Goal: Task Accomplishment & Management: Manage account settings

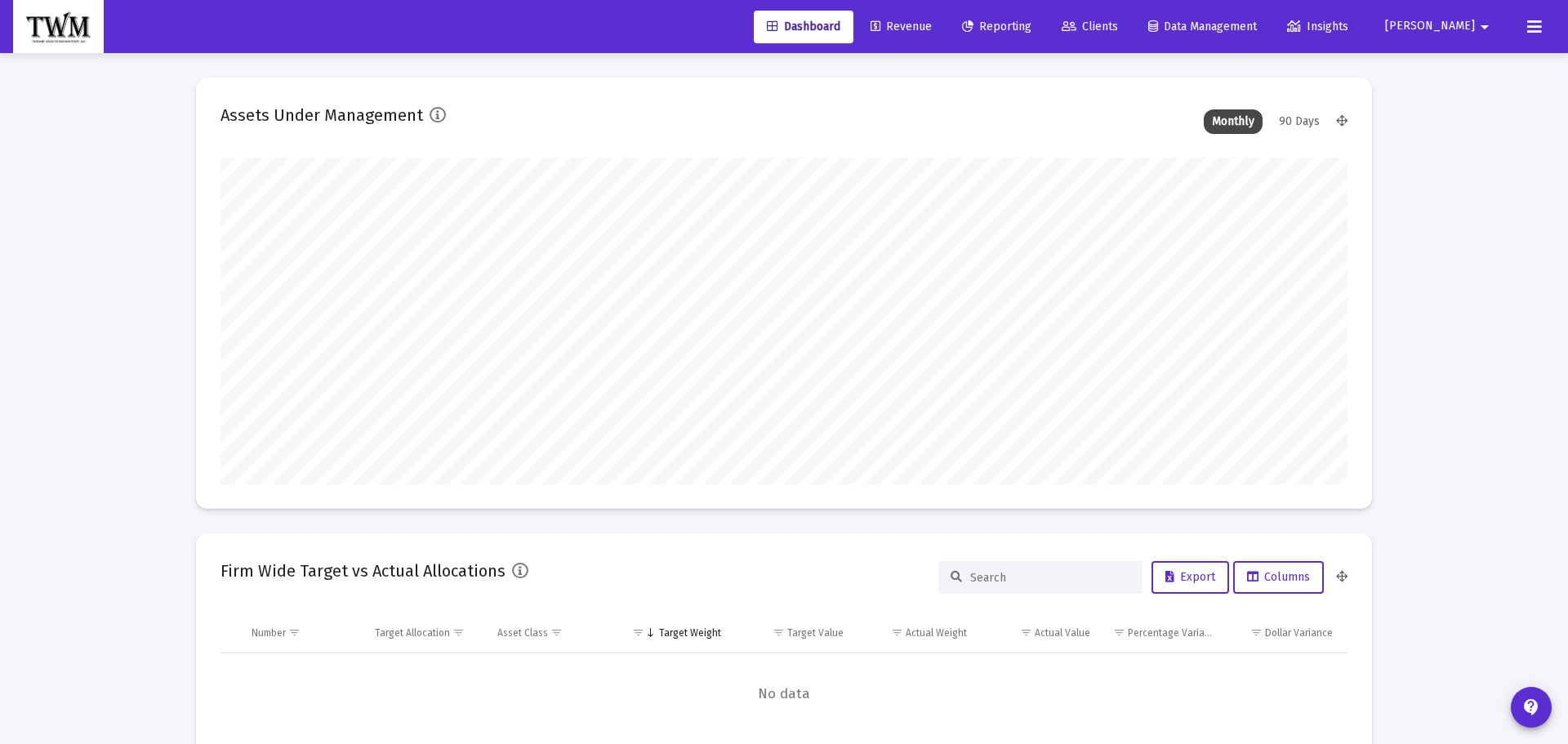
type input "[DATE]"
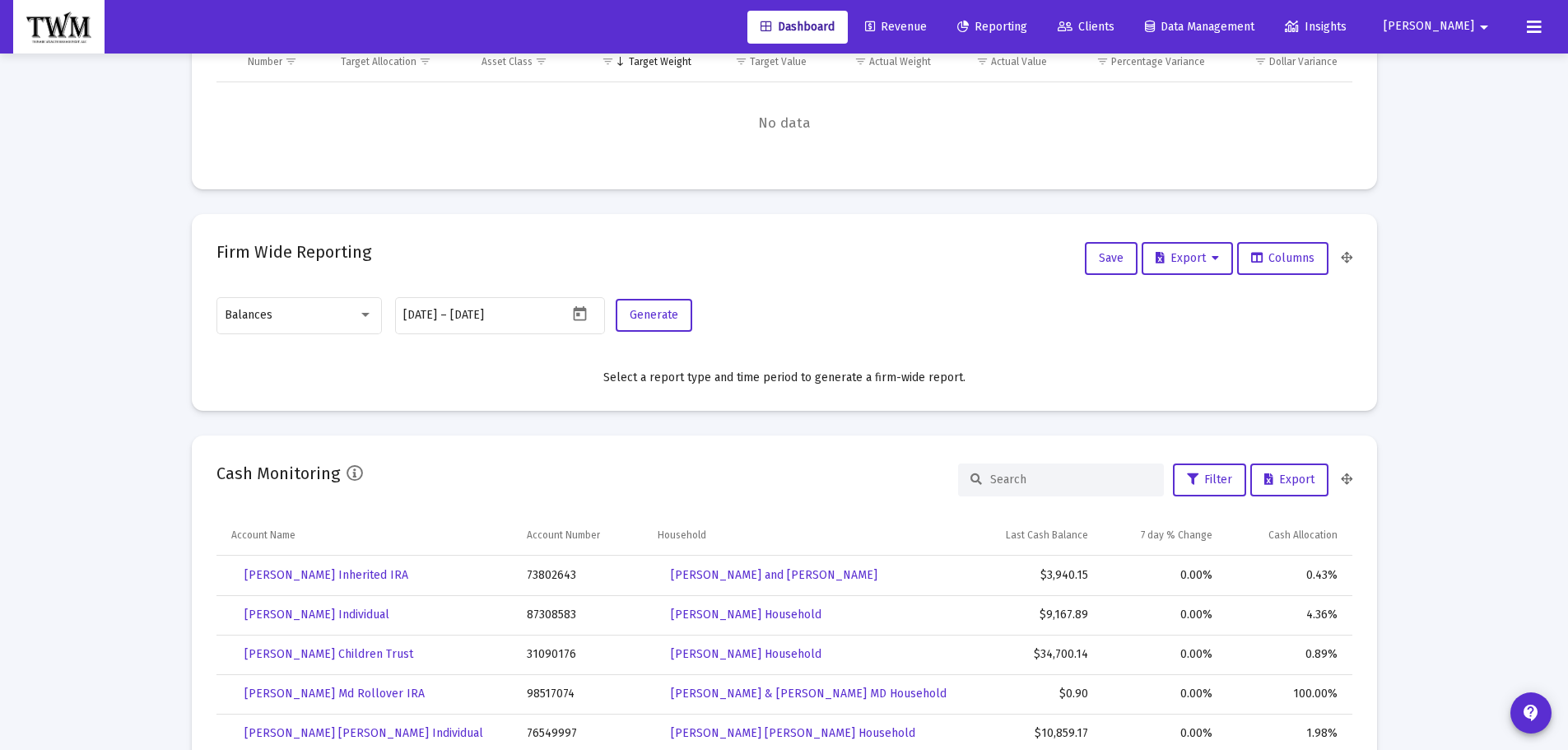
scroll to position [330, 0]
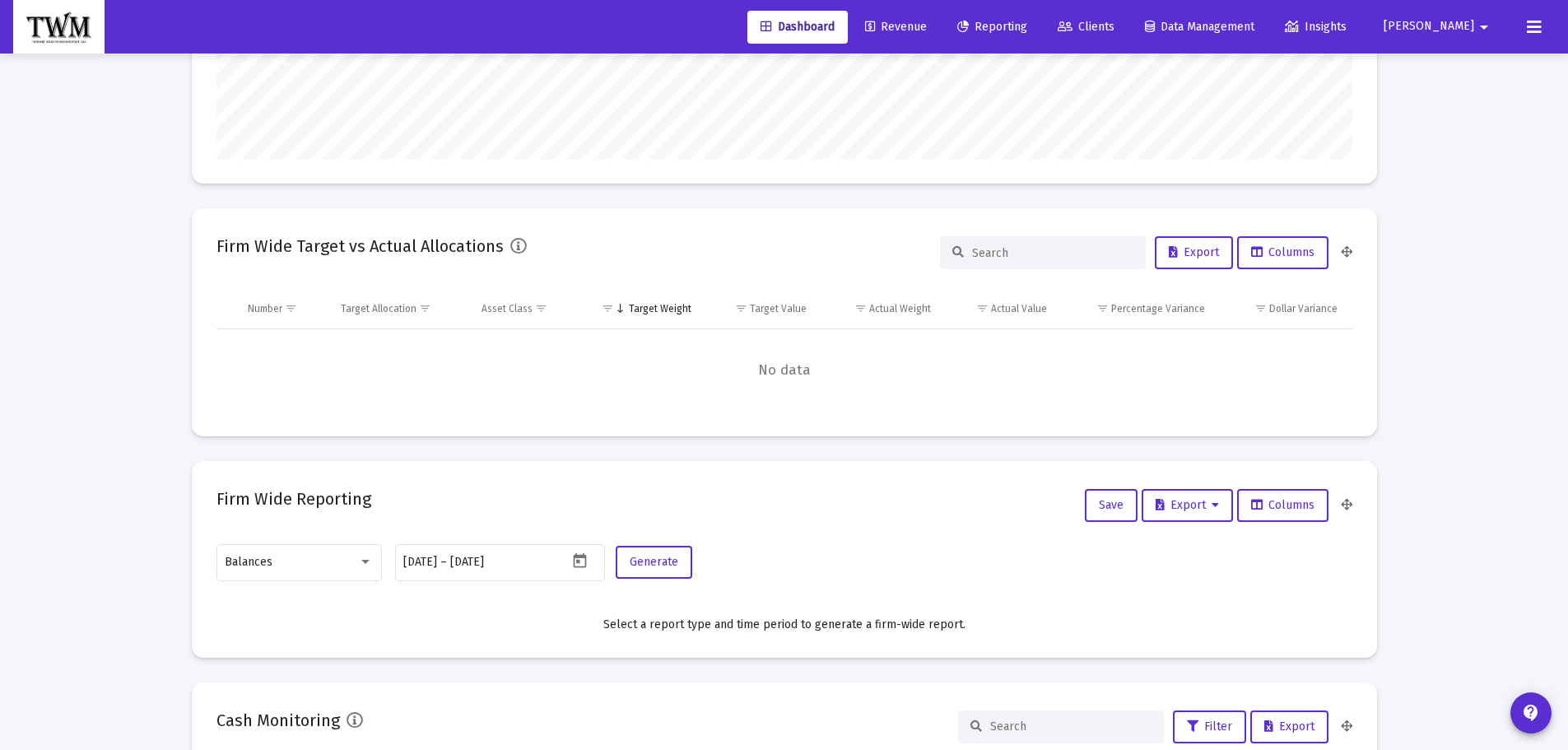
click at [1484, 23] on mat-icon "arrow_drop_down" at bounding box center [1484, 28] width 20 height 33
click at [1446, 67] on span "Settings" at bounding box center [1466, 70] width 49 height 39
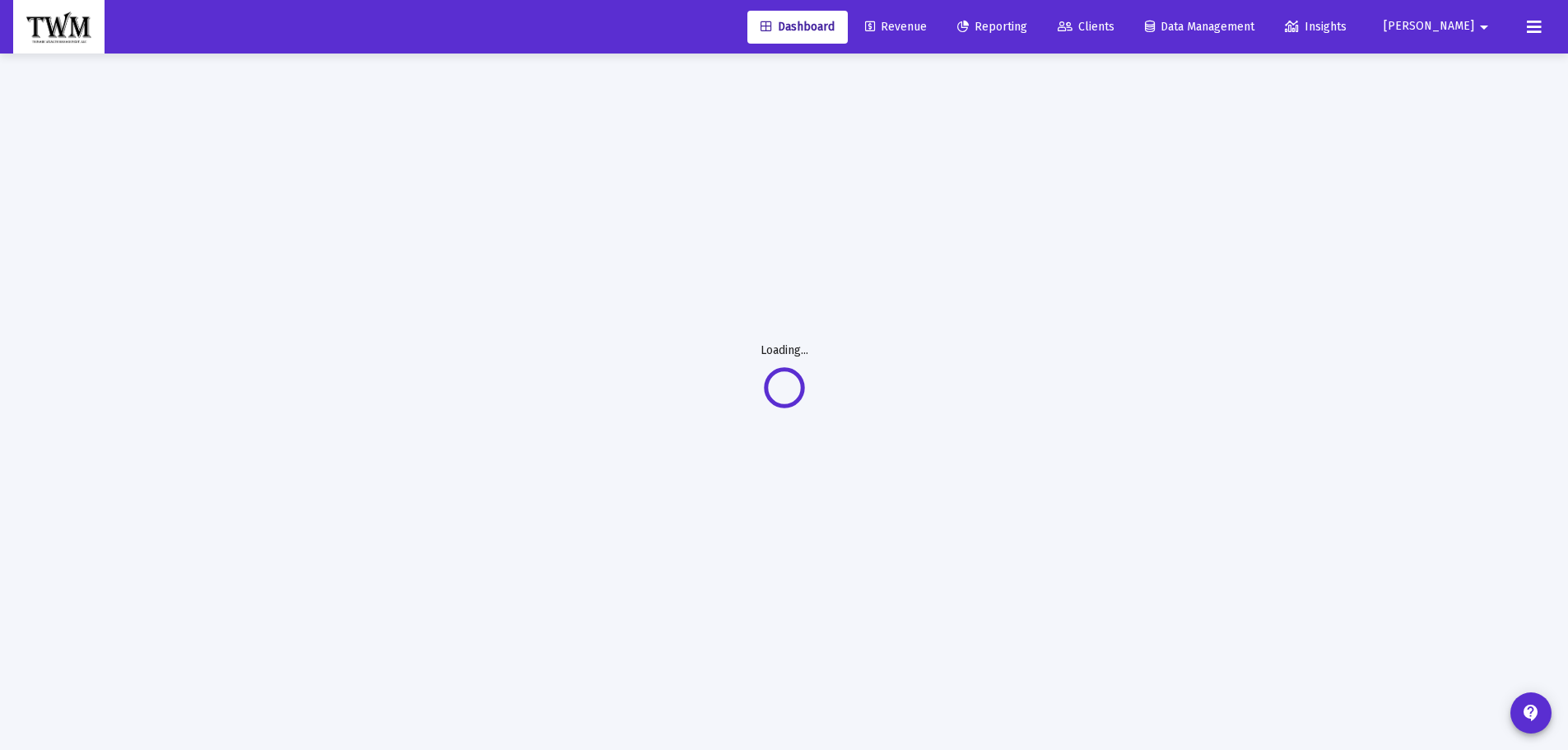
scroll to position [53, 0]
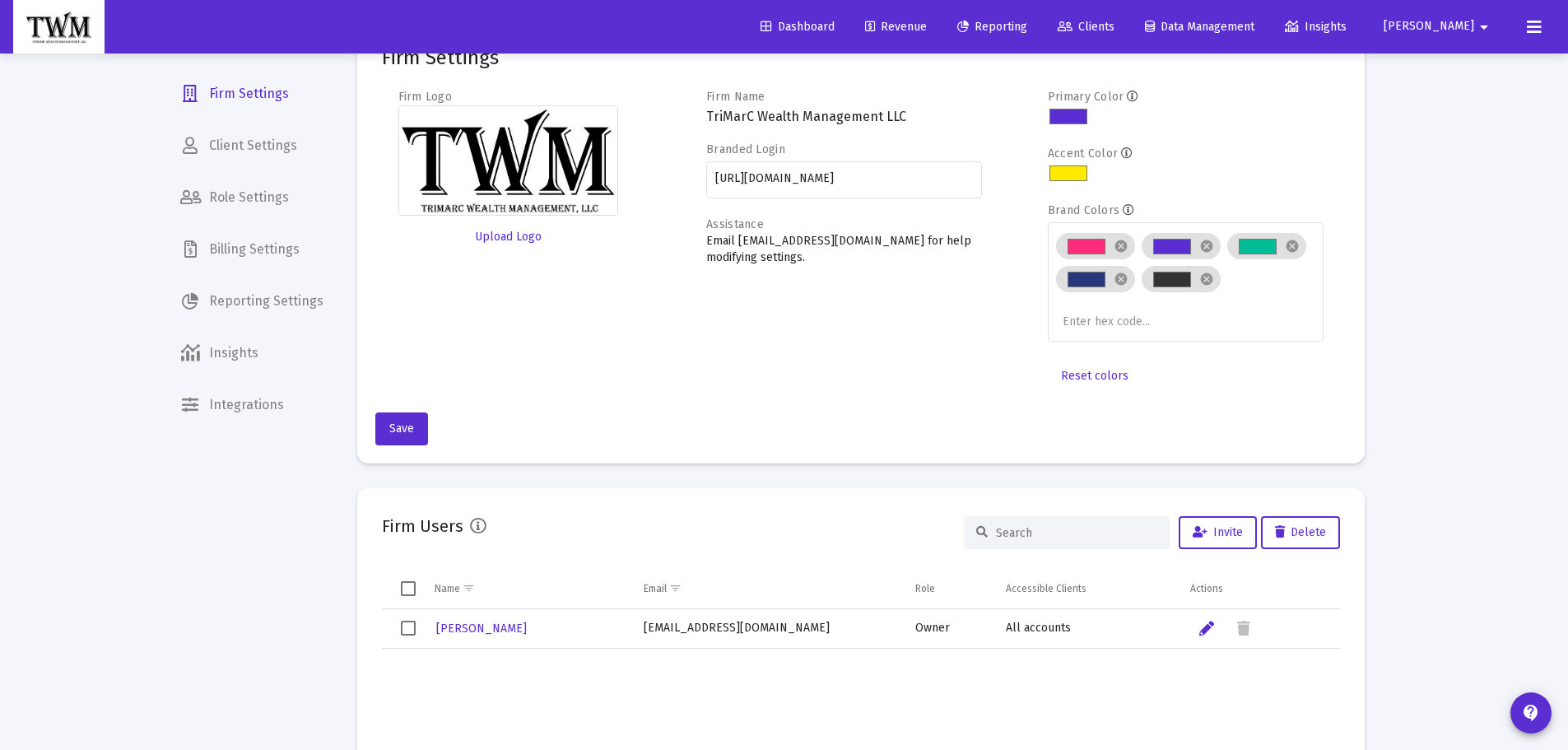
click at [255, 249] on span "Billing Settings" at bounding box center [252, 249] width 170 height 39
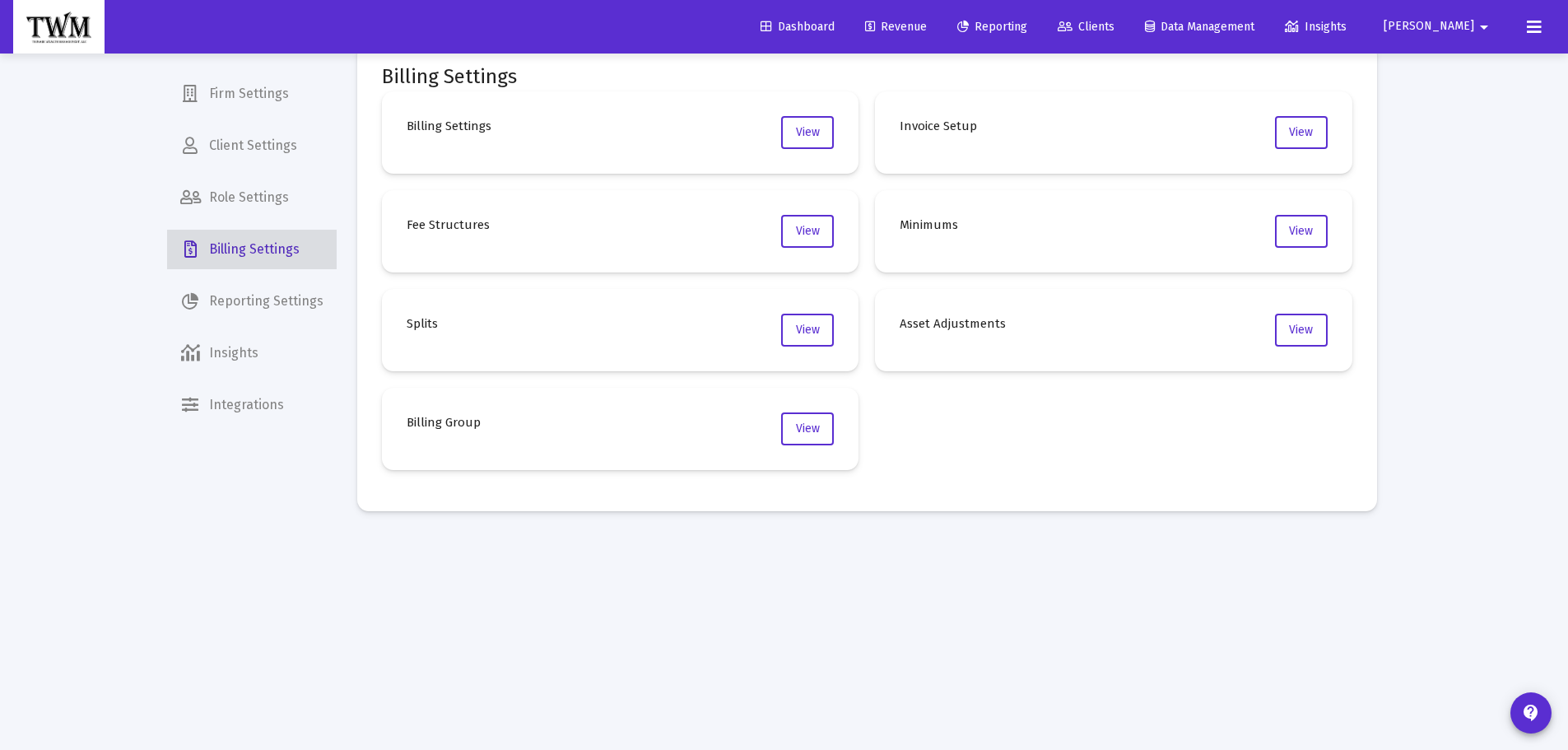
scroll to position [35, 0]
click at [263, 95] on span "Firm Settings" at bounding box center [252, 94] width 170 height 39
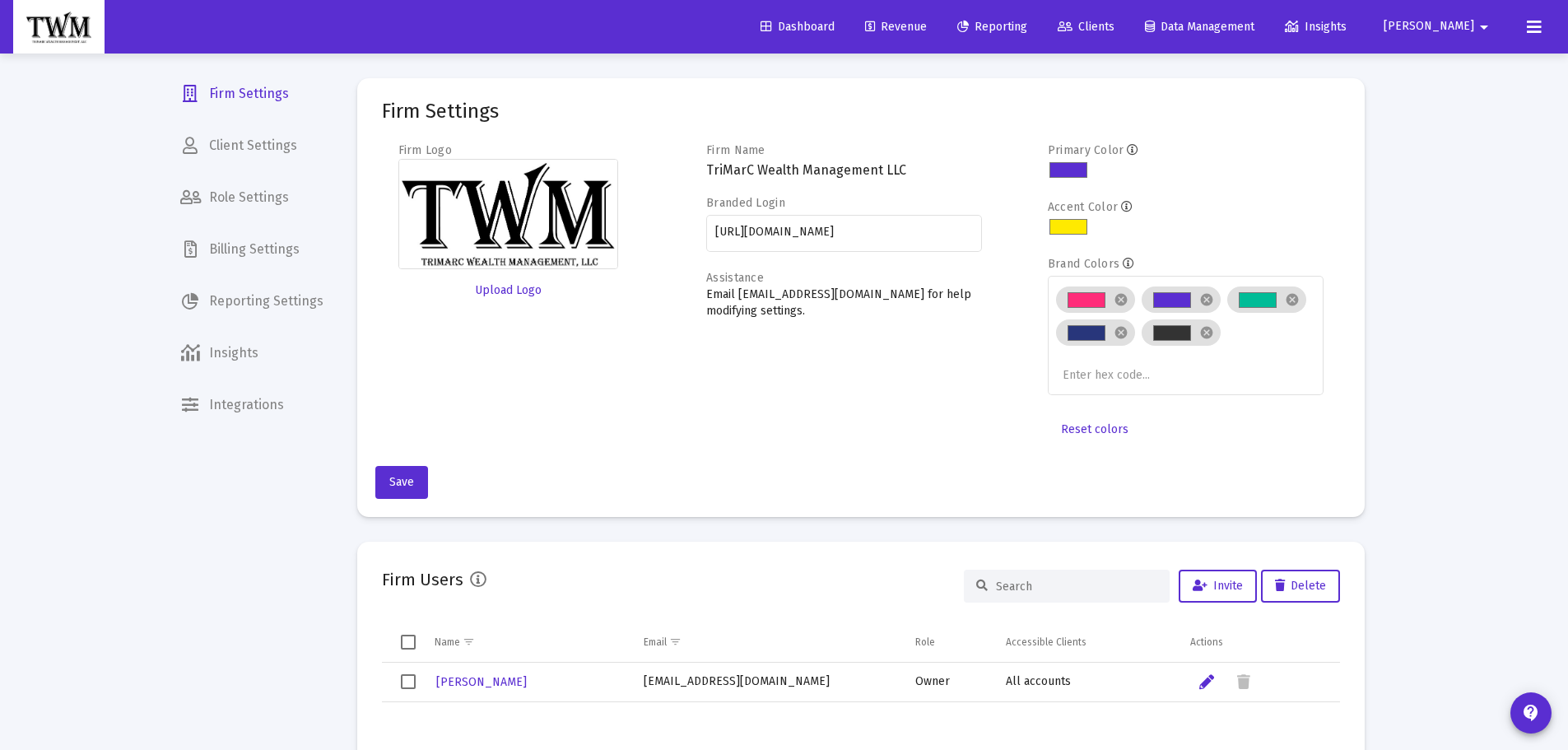
click at [1486, 31] on mat-icon "arrow_drop_down" at bounding box center [1484, 28] width 20 height 33
click at [1534, 38] on div at bounding box center [784, 375] width 1568 height 750
click at [1534, 36] on icon at bounding box center [1534, 28] width 15 height 20
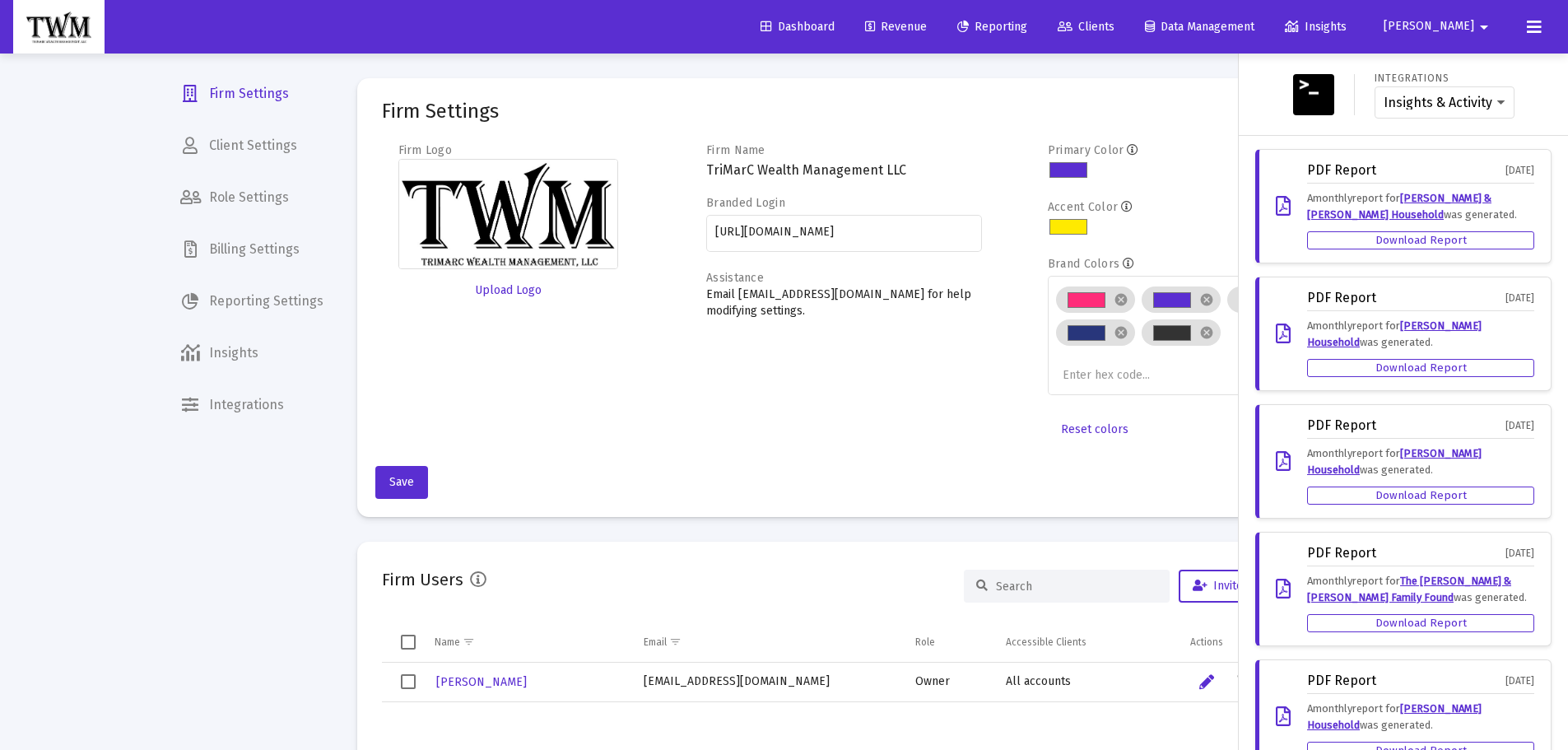
click at [1147, 60] on div at bounding box center [784, 375] width 1568 height 750
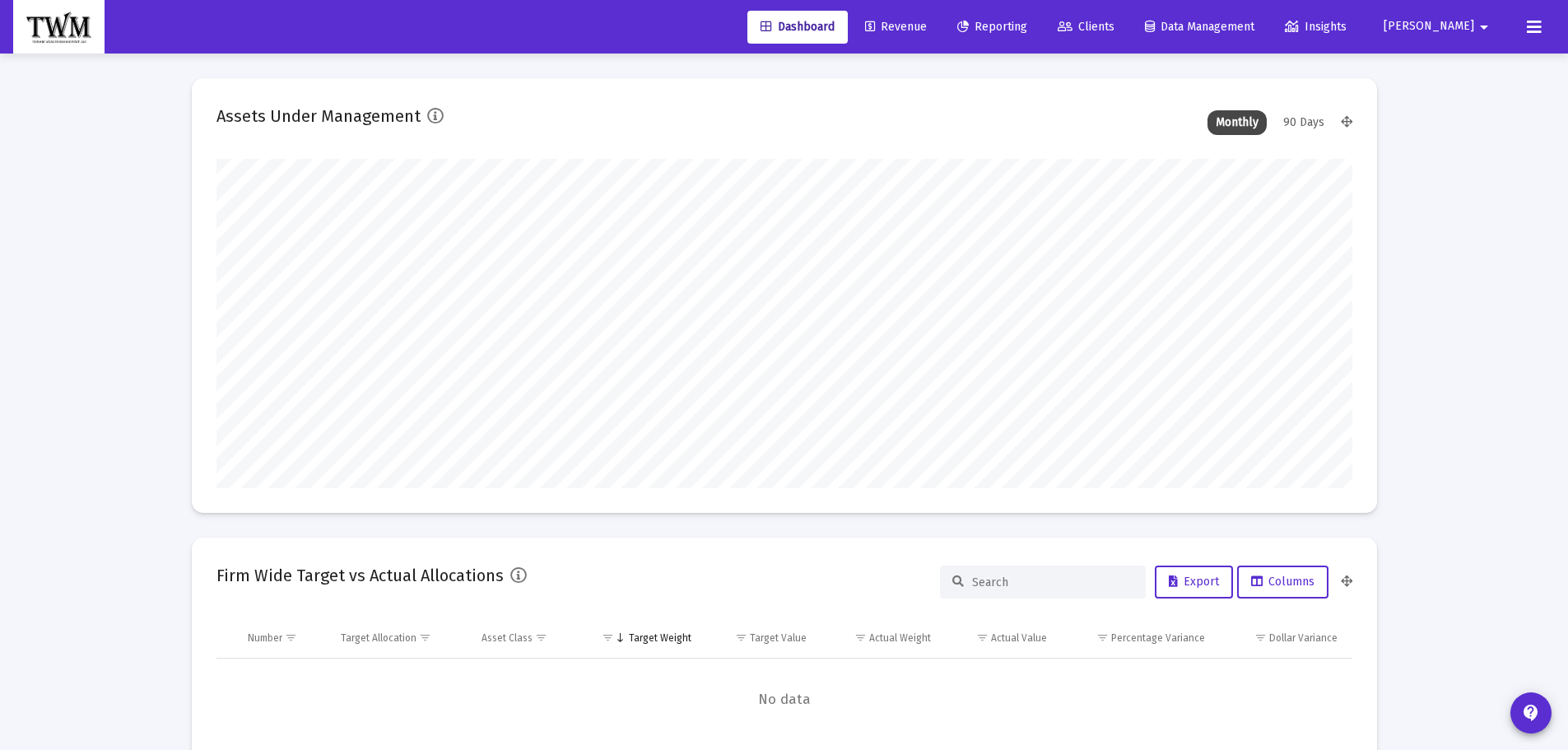
type input "[DATE]"
click at [1518, 705] on button "contact_support" at bounding box center [1530, 712] width 41 height 41
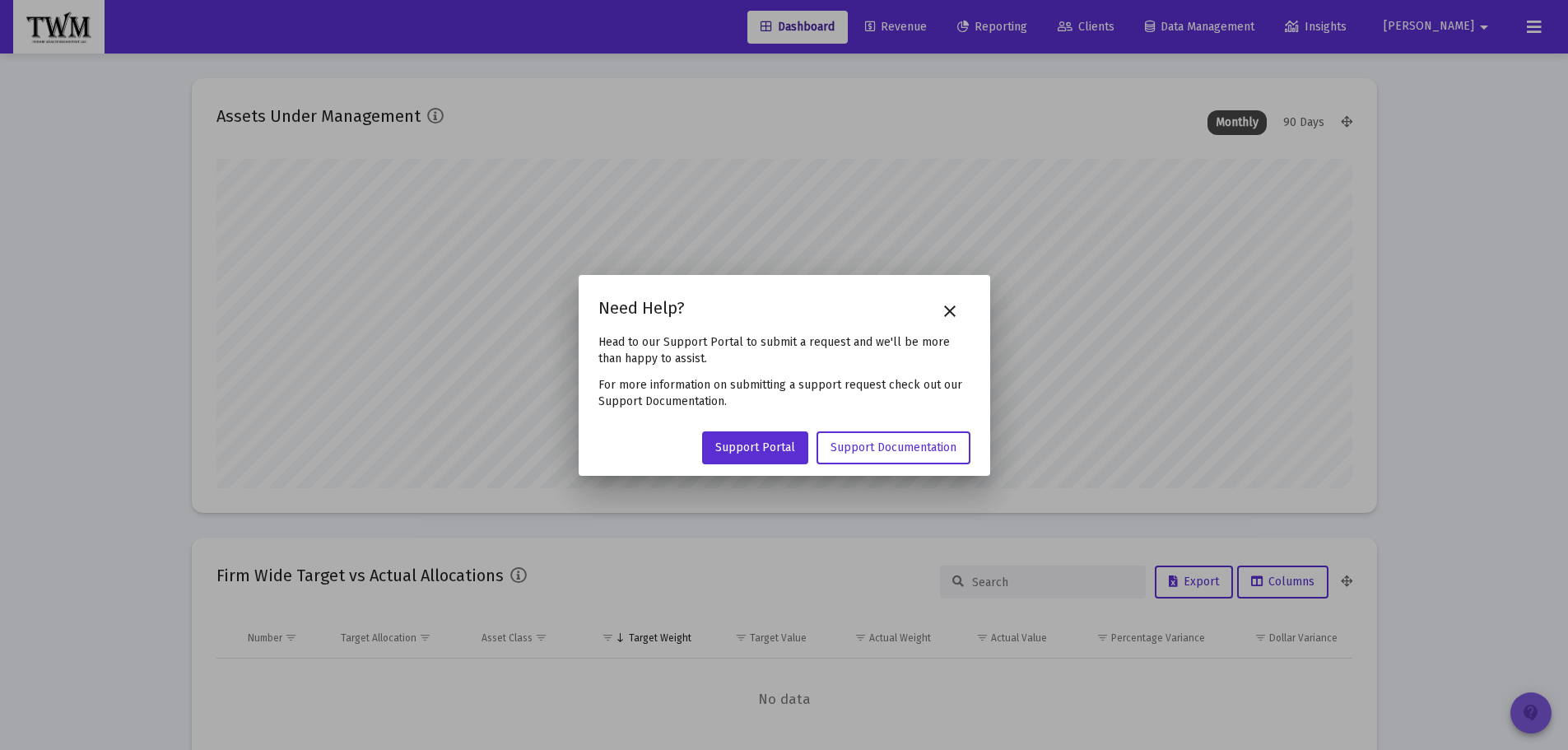
scroll to position [330, 531]
click at [958, 315] on mat-icon "close" at bounding box center [950, 311] width 20 height 20
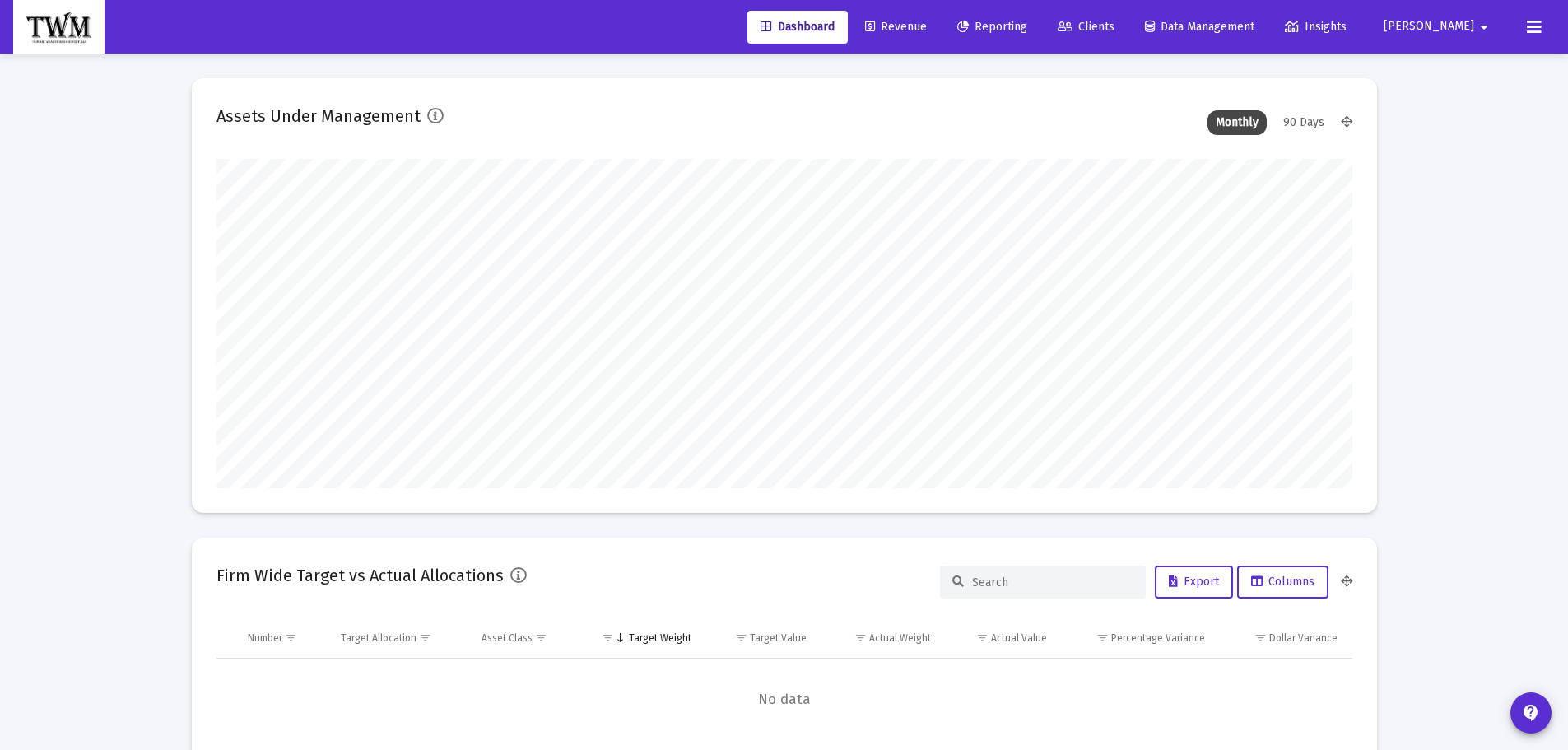
click at [1477, 26] on mat-icon "arrow_drop_down" at bounding box center [1484, 28] width 20 height 33
click at [1475, 72] on span "Settings" at bounding box center [1466, 70] width 49 height 39
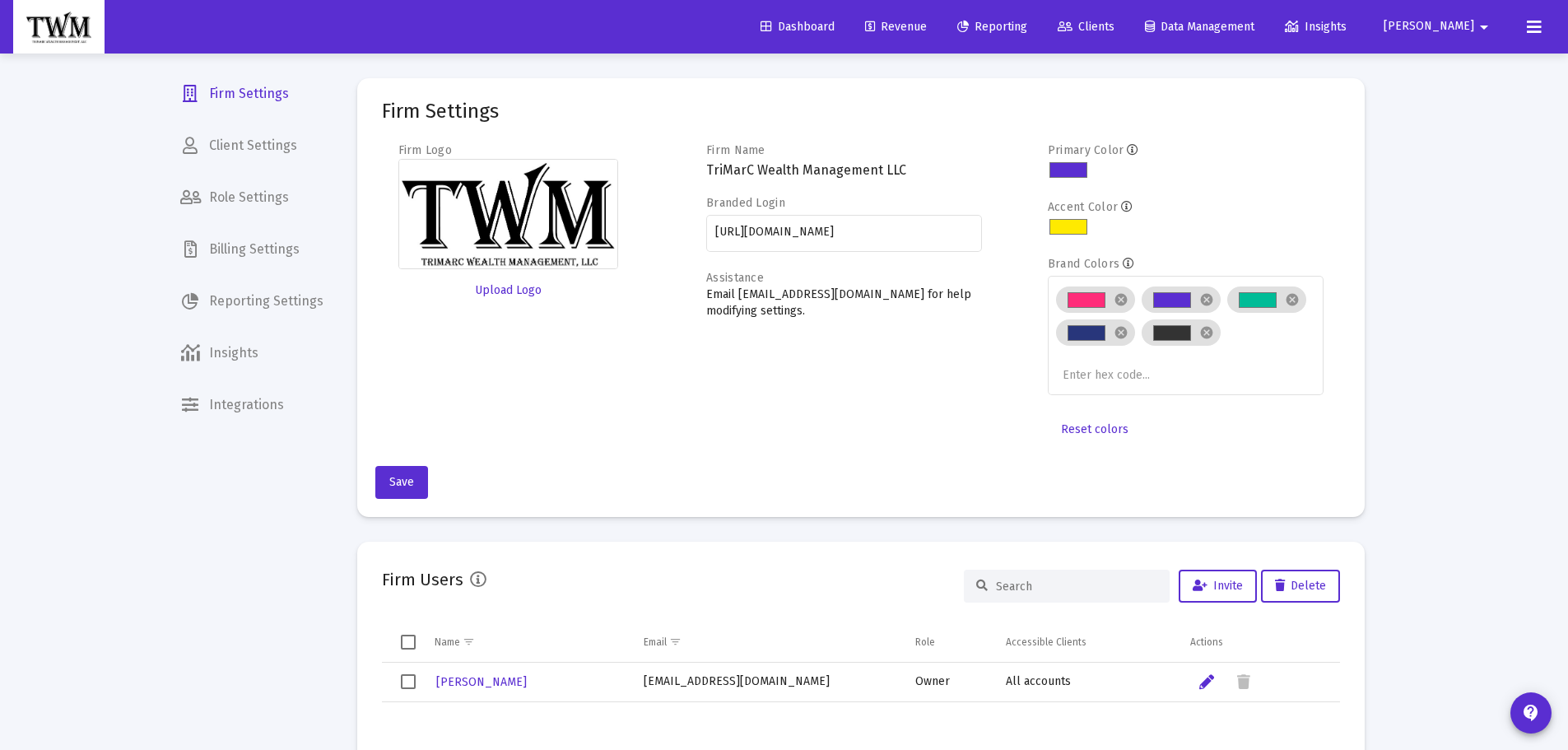
click at [227, 252] on span "Billing Settings" at bounding box center [252, 249] width 170 height 39
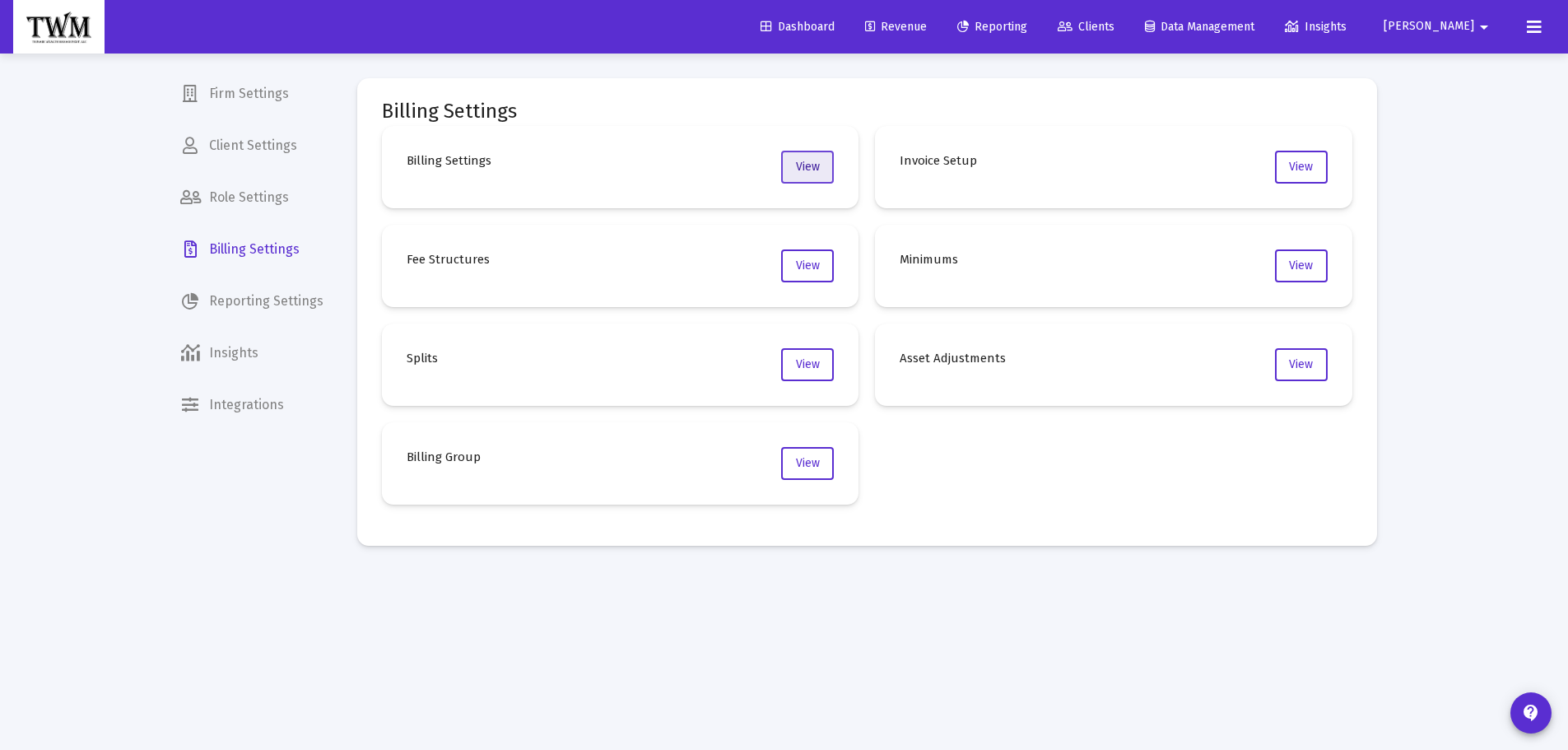
click at [796, 164] on span "View" at bounding box center [808, 166] width 24 height 14
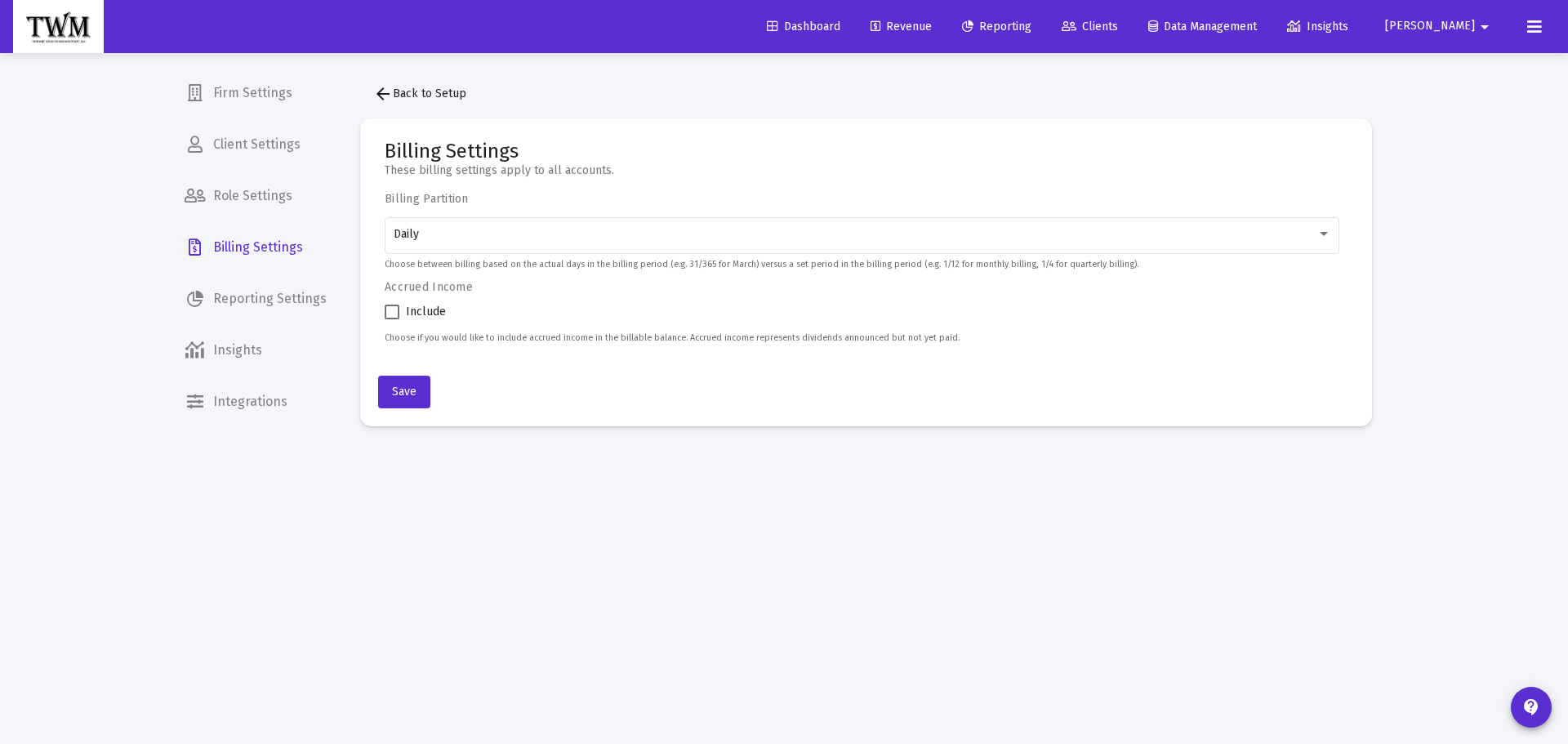
click at [405, 97] on span "arrow_back Back to Setup" at bounding box center [420, 93] width 93 height 14
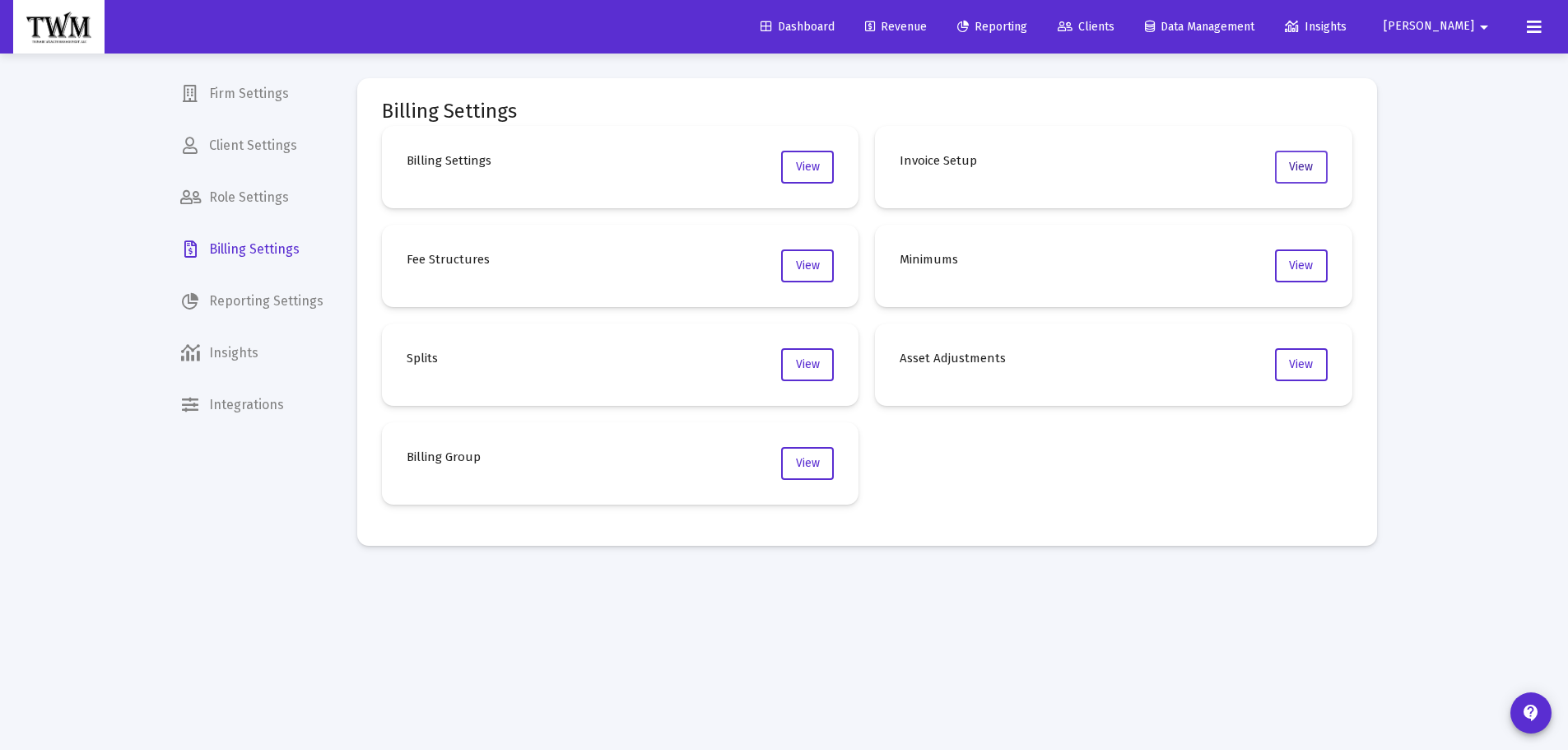
click at [1313, 165] on span "View" at bounding box center [1301, 166] width 24 height 14
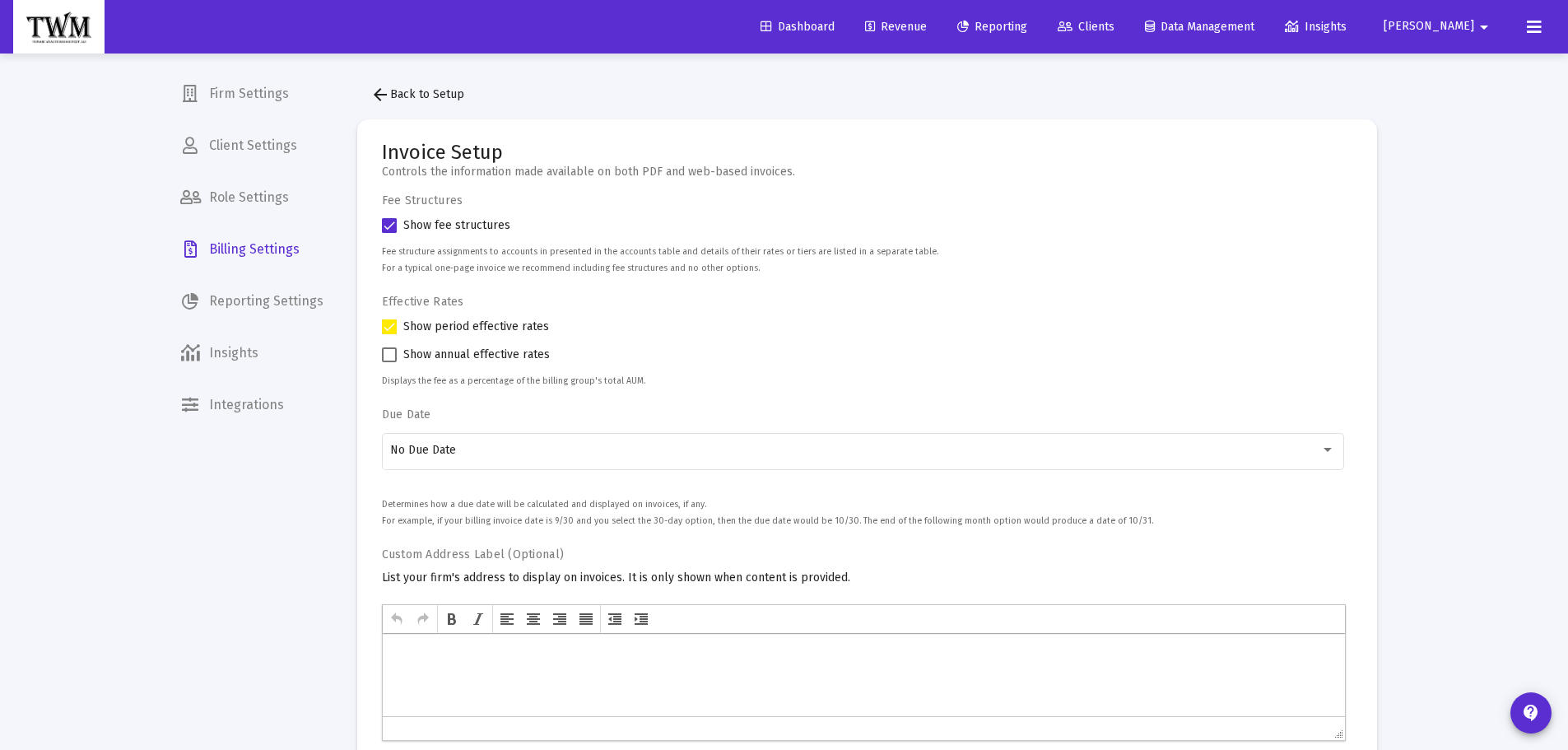
click at [386, 98] on mat-icon "arrow_back" at bounding box center [380, 95] width 20 height 20
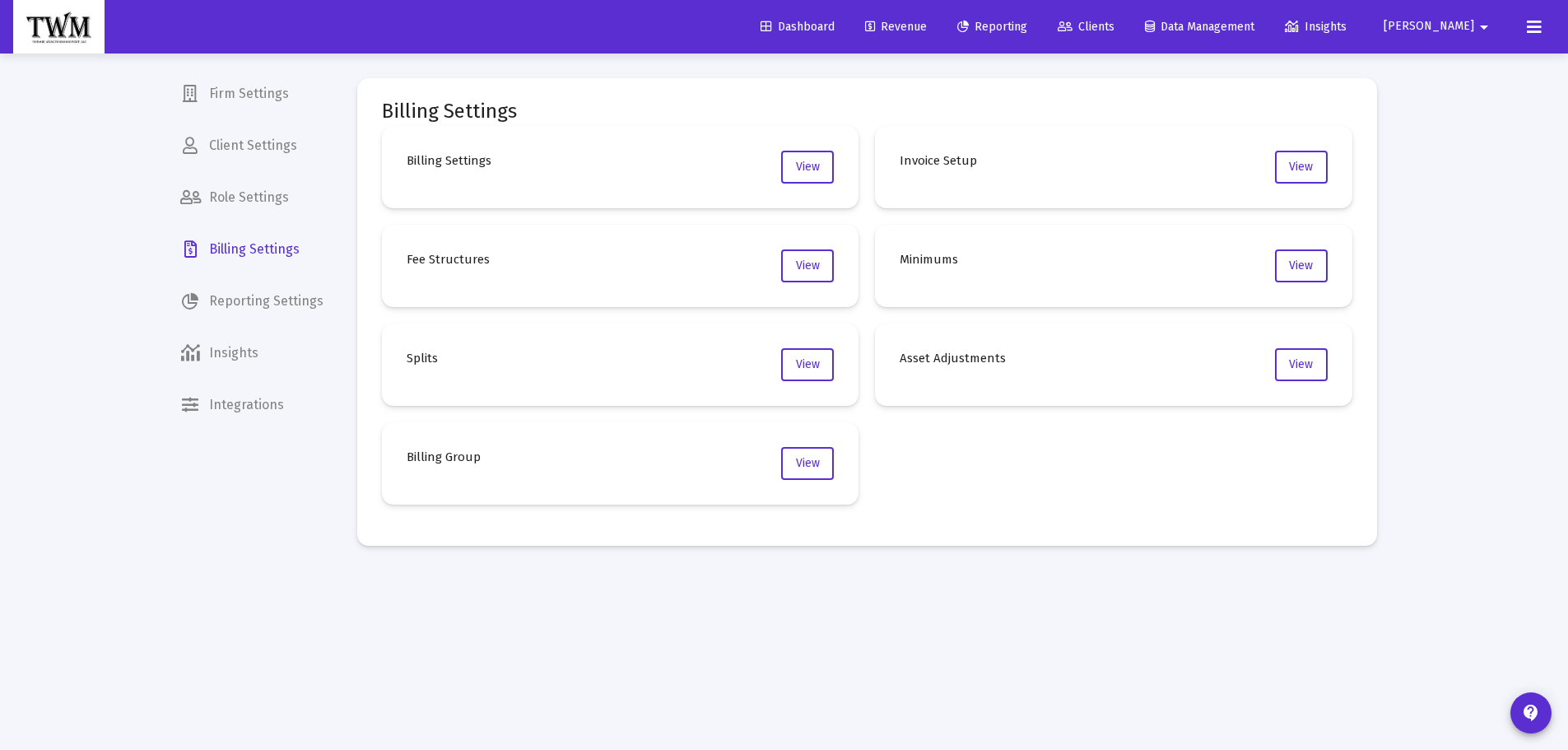
click at [44, 19] on img at bounding box center [59, 28] width 67 height 33
